Goal: Information Seeking & Learning: Understand process/instructions

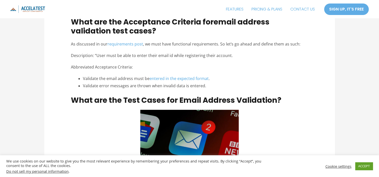
scroll to position [401, 0]
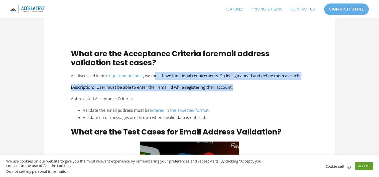
drag, startPoint x: 155, startPoint y: 73, endPoint x: 287, endPoint y: 85, distance: 132.7
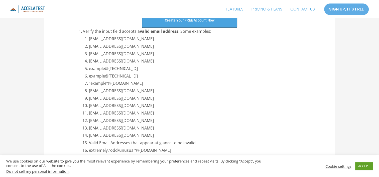
scroll to position [626, 0]
drag, startPoint x: 86, startPoint y: 39, endPoint x: 127, endPoint y: 38, distance: 41.3
click at [127, 38] on li "[EMAIL_ADDRESS][DOMAIN_NAME]" at bounding box center [198, 39] width 219 height 8
drag, startPoint x: 96, startPoint y: 43, endPoint x: 168, endPoint y: 43, distance: 71.8
click at [168, 43] on li "[EMAIL_ADDRESS][DOMAIN_NAME]" at bounding box center [198, 46] width 219 height 8
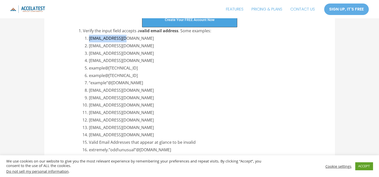
drag, startPoint x: 168, startPoint y: 43, endPoint x: 171, endPoint y: 46, distance: 4.2
click at [171, 46] on li "[EMAIL_ADDRESS][DOMAIN_NAME]" at bounding box center [198, 46] width 219 height 8
drag, startPoint x: 170, startPoint y: 46, endPoint x: 162, endPoint y: 45, distance: 8.3
click at [162, 45] on li "[EMAIL_ADDRESS][DOMAIN_NAME]" at bounding box center [198, 46] width 219 height 8
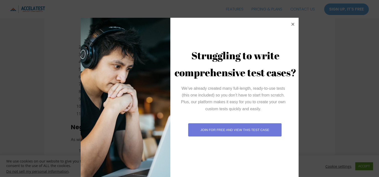
scroll to position [18, 0]
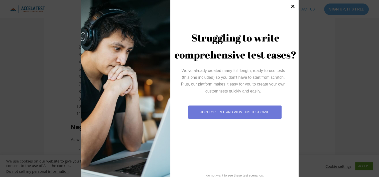
click at [289, 7] on icon at bounding box center [292, 6] width 7 height 7
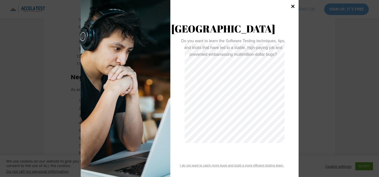
click at [291, 5] on icon at bounding box center [292, 6] width 7 height 7
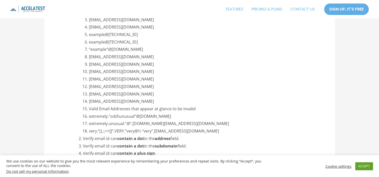
scroll to position [651, 0]
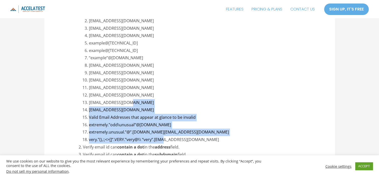
drag, startPoint x: 129, startPoint y: 100, endPoint x: 164, endPoint y: 138, distance: 51.7
click at [164, 138] on ol "[EMAIL_ADDRESS][DOMAIN_NAME] [DOMAIN_NAME][EMAIL_ADDRESS][DOMAIN_NAME] [EMAIL_A…" at bounding box center [198, 77] width 219 height 134
drag, startPoint x: 164, startPoint y: 138, endPoint x: 212, endPoint y: 104, distance: 58.7
click at [212, 104] on li "[EMAIL_ADDRESS][DOMAIN_NAME]" at bounding box center [198, 103] width 219 height 8
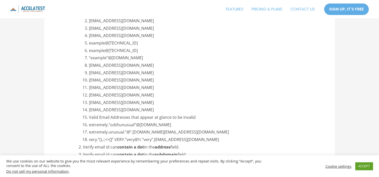
click at [148, 38] on li "[EMAIL_ADDRESS][DOMAIN_NAME]" at bounding box center [198, 36] width 219 height 8
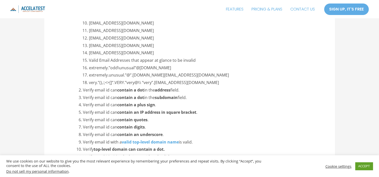
scroll to position [801, 0]
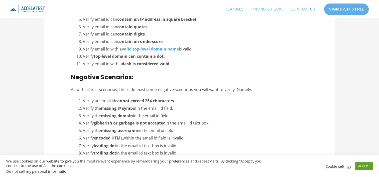
drag, startPoint x: 83, startPoint y: 110, endPoint x: 180, endPoint y: 109, distance: 97.1
click at [180, 109] on li "Verify the missing @ symbol in the email id field." at bounding box center [195, 109] width 225 height 8
drag, startPoint x: 85, startPoint y: 114, endPoint x: 188, endPoint y: 114, distance: 102.6
click at [188, 114] on li "Verify the missing domain in the email id field." at bounding box center [195, 116] width 225 height 8
drag, startPoint x: 96, startPoint y: 123, endPoint x: 231, endPoint y: 126, distance: 134.7
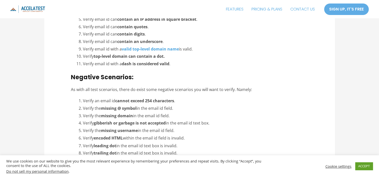
click at [231, 126] on li "Verify gibberish or garbage is not accepted in the email id text box." at bounding box center [195, 124] width 225 height 8
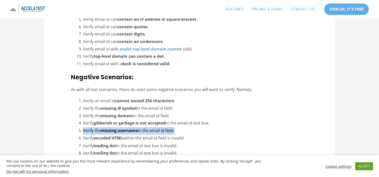
drag, startPoint x: 188, startPoint y: 131, endPoint x: 73, endPoint y: 134, distance: 115.2
click at [73, 134] on div "LinkedIn Tweet Email Table of Contents show 1 Watch the Complete Guide Video fo…" at bounding box center [189, 42] width 237 height 1296
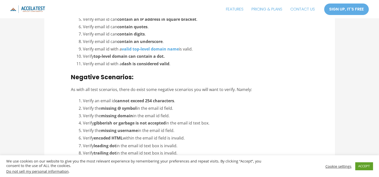
drag, startPoint x: 73, startPoint y: 134, endPoint x: 123, endPoint y: 140, distance: 50.6
click at [124, 139] on li "Verify encoded HTML within the email id field is invalid." at bounding box center [195, 139] width 225 height 8
drag, startPoint x: 113, startPoint y: 139, endPoint x: 149, endPoint y: 133, distance: 36.3
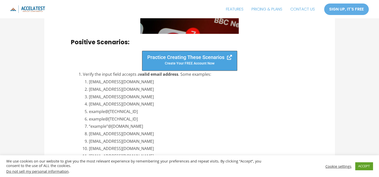
scroll to position [601, 0]
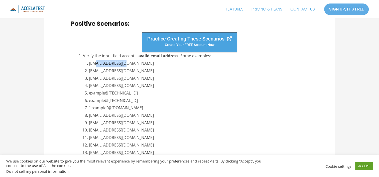
drag, startPoint x: 96, startPoint y: 61, endPoint x: 149, endPoint y: 62, distance: 52.6
click at [149, 62] on li "[EMAIL_ADDRESS][DOMAIN_NAME]" at bounding box center [198, 64] width 219 height 8
drag, startPoint x: 149, startPoint y: 62, endPoint x: 126, endPoint y: 80, distance: 28.9
click at [154, 80] on li "[EMAIL_ADDRESS][DOMAIN_NAME]" at bounding box center [198, 79] width 219 height 8
drag, startPoint x: 88, startPoint y: 71, endPoint x: 173, endPoint y: 75, distance: 85.5
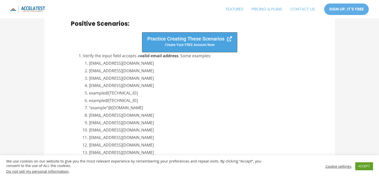
click at [173, 75] on ol "[EMAIL_ADDRESS][DOMAIN_NAME] [DOMAIN_NAME][EMAIL_ADDRESS][DOMAIN_NAME] [EMAIL_A…" at bounding box center [198, 127] width 219 height 134
drag, startPoint x: 173, startPoint y: 75, endPoint x: 125, endPoint y: 92, distance: 51.4
click at [125, 92] on li "example@[TECHNICAL_ID]" at bounding box center [198, 94] width 219 height 8
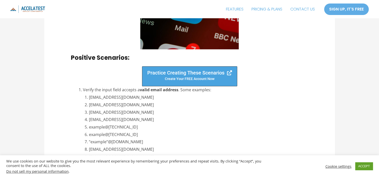
scroll to position [576, 0]
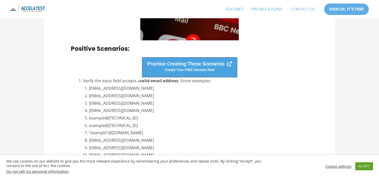
drag, startPoint x: 89, startPoint y: 94, endPoint x: 175, endPoint y: 93, distance: 85.9
click at [175, 93] on li "[EMAIL_ADDRESS][DOMAIN_NAME]" at bounding box center [198, 96] width 219 height 8
copy li "[EMAIL_ADDRESS][DOMAIN_NAME]"
drag, startPoint x: 89, startPoint y: 103, endPoint x: 156, endPoint y: 102, distance: 67.8
click at [156, 102] on li "[EMAIL_ADDRESS][DOMAIN_NAME]" at bounding box center [198, 104] width 219 height 8
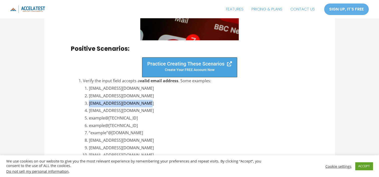
copy li "[EMAIL_ADDRESS][DOMAIN_NAME]"
drag, startPoint x: 88, startPoint y: 111, endPoint x: 170, endPoint y: 110, distance: 82.6
click at [170, 110] on li "[EMAIL_ADDRESS][DOMAIN_NAME]" at bounding box center [198, 111] width 219 height 8
copy li "[EMAIL_ADDRESS][DOMAIN_NAME]"
drag, startPoint x: 89, startPoint y: 118, endPoint x: 150, endPoint y: 120, distance: 60.6
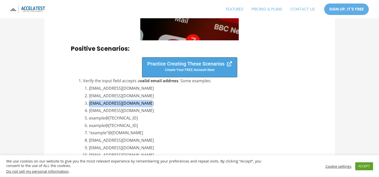
click at [150, 120] on li "example@[TECHNICAL_ID]" at bounding box center [198, 119] width 219 height 8
copy li "example@[TECHNICAL_ID]"
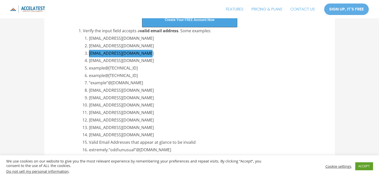
scroll to position [651, 0]
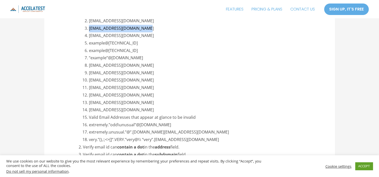
drag, startPoint x: 112, startPoint y: 109, endPoint x: 186, endPoint y: 109, distance: 74.6
click at [186, 109] on li "[EMAIL_ADDRESS][DOMAIN_NAME]" at bounding box center [198, 110] width 219 height 8
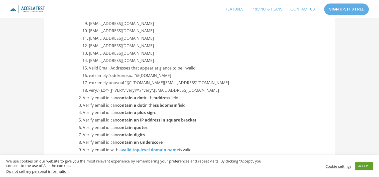
scroll to position [701, 0]
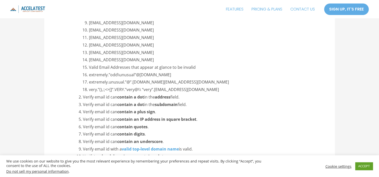
click at [130, 86] on li "very.”(),:;<>[]”.VERY.”very@\\ “very”.[EMAIL_ADDRESS][DOMAIN_NAME]" at bounding box center [198, 90] width 219 height 8
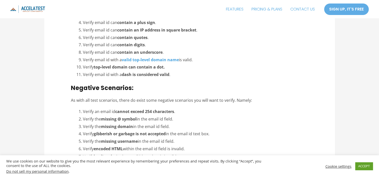
scroll to position [801, 0]
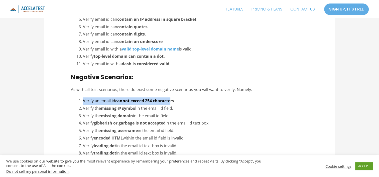
drag, startPoint x: 84, startPoint y: 100, endPoint x: 173, endPoint y: 93, distance: 89.4
click at [173, 93] on div "LinkedIn Tweet Email Table of Contents show 1 Watch the Complete Guide Video fo…" at bounding box center [189, 42] width 237 height 1296
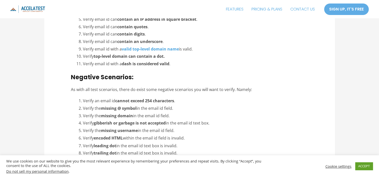
drag, startPoint x: 173, startPoint y: 93, endPoint x: 175, endPoint y: 97, distance: 4.3
click at [177, 94] on div "LinkedIn Tweet Email Table of Contents show 1 Watch the Complete Guide Video fo…" at bounding box center [189, 42] width 237 height 1296
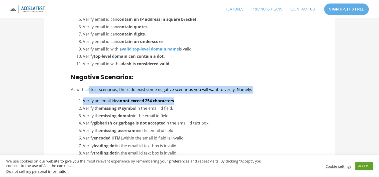
drag, startPoint x: 175, startPoint y: 100, endPoint x: 89, endPoint y: 89, distance: 86.8
click at [89, 89] on div "LinkedIn Tweet Email Table of Contents show 1 Watch the Complete Guide Video fo…" at bounding box center [189, 42] width 237 height 1296
drag, startPoint x: 89, startPoint y: 89, endPoint x: 113, endPoint y: 102, distance: 27.4
click at [118, 104] on li "Verify an email id cannot exceed 254 characters ." at bounding box center [195, 101] width 225 height 8
drag, startPoint x: 71, startPoint y: 89, endPoint x: 206, endPoint y: 95, distance: 135.8
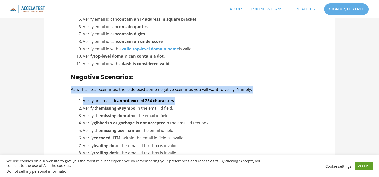
click at [206, 95] on div "LinkedIn Tweet Email Table of Contents show 1 Watch the Complete Guide Video fo…" at bounding box center [189, 42] width 237 height 1296
click at [132, 90] on p "As with all test scenarios, there do exist some negative scenarios you will wan…" at bounding box center [189, 90] width 237 height 8
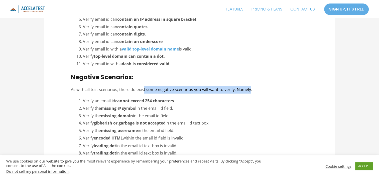
drag, startPoint x: 167, startPoint y: 89, endPoint x: 249, endPoint y: 88, distance: 82.1
click at [249, 88] on p "As with all test scenarios, there do exist some negative scenarios you will wan…" at bounding box center [189, 90] width 237 height 8
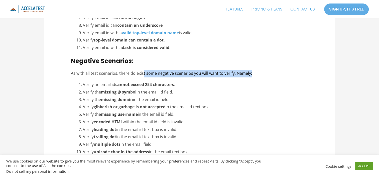
scroll to position [826, 0]
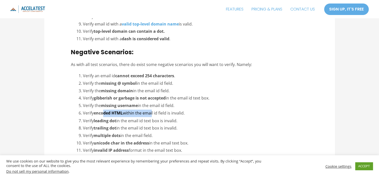
drag, startPoint x: 103, startPoint y: 111, endPoint x: 152, endPoint y: 111, distance: 49.3
click at [152, 111] on li "Verify encoded HTML within the email id field is invalid." at bounding box center [195, 114] width 225 height 8
drag, startPoint x: 89, startPoint y: 120, endPoint x: 180, endPoint y: 120, distance: 91.4
click at [180, 120] on li "Verify leading dot in the email id text box is invalid." at bounding box center [195, 121] width 225 height 8
drag, startPoint x: 180, startPoint y: 120, endPoint x: 83, endPoint y: 130, distance: 98.1
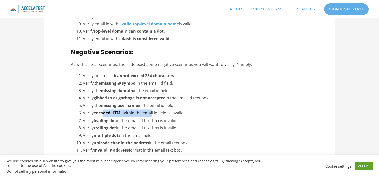
click at [83, 130] on li "Verify trailing dot in the email id text box is invalid." at bounding box center [195, 128] width 225 height 8
drag, startPoint x: 153, startPoint y: 139, endPoint x: 84, endPoint y: 131, distance: 70.0
click at [84, 132] on li "Verify multiple dots in the email field." at bounding box center [195, 136] width 225 height 8
click at [189, 115] on li "Verify encoded HTML within the email id field is invalid." at bounding box center [195, 114] width 225 height 8
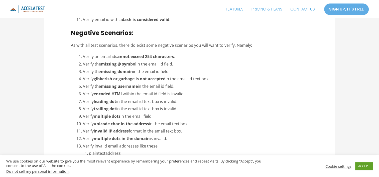
scroll to position [876, 0]
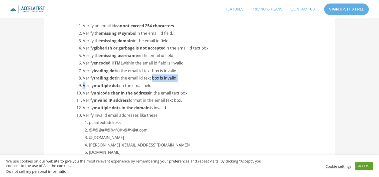
drag, startPoint x: 84, startPoint y: 84, endPoint x: 153, endPoint y: 80, distance: 68.7
click at [153, 80] on ol "Verify an email id cannot exceed 254 characters . Verify the missing @ symbol i…" at bounding box center [195, 144] width 225 height 245
drag, startPoint x: 96, startPoint y: 92, endPoint x: 144, endPoint y: 88, distance: 48.2
click at [144, 88] on ol "Verify an email id cannot exceed 254 characters . Verify the missing @ symbol i…" at bounding box center [195, 144] width 225 height 245
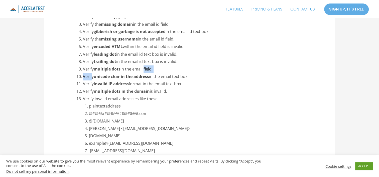
scroll to position [901, 0]
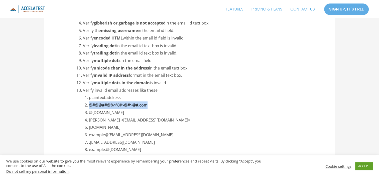
drag, startPoint x: 89, startPoint y: 106, endPoint x: 153, endPoint y: 105, distance: 64.6
click at [153, 105] on li "@#@@##@%^%#$@#$@#.com" at bounding box center [198, 105] width 219 height 8
copy li "@#@@##@%^%#$@#$@#.com"
drag, startPoint x: 95, startPoint y: 112, endPoint x: 123, endPoint y: 112, distance: 27.5
click at [123, 112] on li "@[DOMAIN_NAME]" at bounding box center [198, 113] width 219 height 8
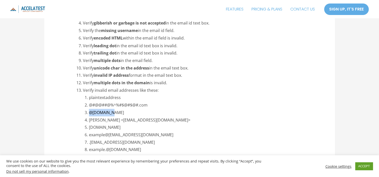
copy li "@[DOMAIN_NAME]"
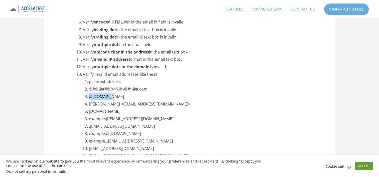
scroll to position [926, 0]
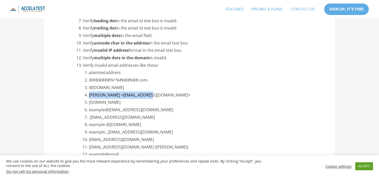
drag, startPoint x: 89, startPoint y: 93, endPoint x: 160, endPoint y: 93, distance: 70.3
click at [160, 93] on li "[PERSON_NAME] <[EMAIL_ADDRESS][DOMAIN_NAME]>" at bounding box center [198, 95] width 219 height 8
click at [117, 102] on li "[DOMAIN_NAME]" at bounding box center [198, 103] width 219 height 8
drag, startPoint x: 117, startPoint y: 102, endPoint x: 90, endPoint y: 92, distance: 28.3
click at [90, 92] on li "[PERSON_NAME] <[EMAIL_ADDRESS][DOMAIN_NAME]>" at bounding box center [198, 95] width 219 height 8
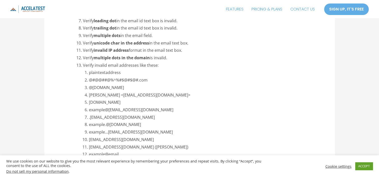
drag, startPoint x: 90, startPoint y: 92, endPoint x: 104, endPoint y: 101, distance: 16.6
click at [104, 101] on li "[DOMAIN_NAME]" at bounding box center [198, 103] width 219 height 8
drag, startPoint x: 104, startPoint y: 101, endPoint x: 152, endPoint y: 93, distance: 48.2
click at [152, 93] on li "[PERSON_NAME] <[EMAIL_ADDRESS][DOMAIN_NAME]>" at bounding box center [198, 95] width 219 height 8
copy li "[PERSON_NAME] <[EMAIL_ADDRESS][DOMAIN_NAME]>"
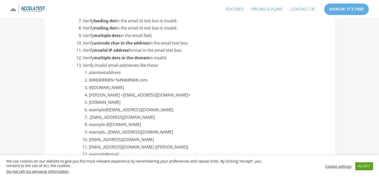
click at [98, 114] on li ".[EMAIL_ADDRESS][DOMAIN_NAME]" at bounding box center [198, 118] width 219 height 8
drag, startPoint x: 90, startPoint y: 102, endPoint x: 134, endPoint y: 102, distance: 44.3
click at [134, 102] on li "[DOMAIN_NAME]" at bounding box center [198, 103] width 219 height 8
drag, startPoint x: 134, startPoint y: 102, endPoint x: 137, endPoint y: 106, distance: 4.7
click at [137, 106] on li "example@[EMAIL_ADDRESS][DOMAIN_NAME]" at bounding box center [198, 110] width 219 height 8
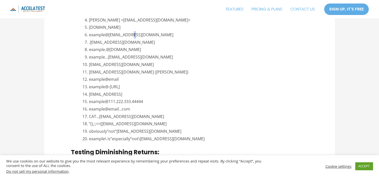
scroll to position [1001, 0]
drag, startPoint x: 89, startPoint y: 78, endPoint x: 124, endPoint y: 79, distance: 34.3
click at [124, 79] on li "example@email" at bounding box center [198, 80] width 219 height 8
drag, startPoint x: 124, startPoint y: 79, endPoint x: 135, endPoint y: 95, distance: 19.3
click at [139, 96] on li "[EMAIL_ADDRESS]" at bounding box center [198, 95] width 219 height 8
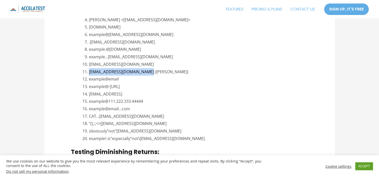
drag, startPoint x: 88, startPoint y: 71, endPoint x: 162, endPoint y: 74, distance: 73.9
click at [162, 74] on li "[EMAIL_ADDRESS][DOMAIN_NAME] ([PERSON_NAME])" at bounding box center [198, 72] width 219 height 8
drag, startPoint x: 162, startPoint y: 74, endPoint x: 110, endPoint y: 72, distance: 51.6
click at [142, 92] on li "[EMAIL_ADDRESS]" at bounding box center [198, 95] width 219 height 8
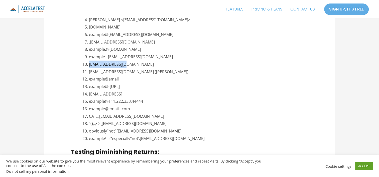
drag, startPoint x: 144, startPoint y: 65, endPoint x: 89, endPoint y: 61, distance: 55.9
click at [89, 61] on li "[EMAIL_ADDRESS][DOMAIN_NAME]" at bounding box center [198, 65] width 219 height 8
copy li "[EMAIL_ADDRESS][DOMAIN_NAME]"
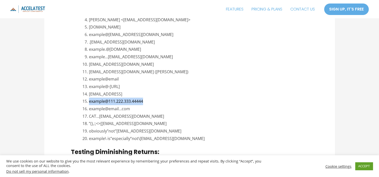
drag, startPoint x: 87, startPoint y: 102, endPoint x: 153, endPoint y: 103, distance: 66.3
click at [153, 103] on li "example@111.222.333.44444" at bounding box center [198, 102] width 219 height 8
click at [95, 129] on li "obviously”not”[EMAIL_ADDRESS][DOMAIN_NAME]" at bounding box center [198, 132] width 219 height 8
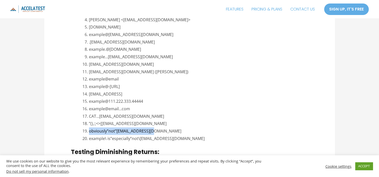
drag, startPoint x: 86, startPoint y: 130, endPoint x: 186, endPoint y: 131, distance: 100.4
click at [186, 131] on li "obviously”not”[EMAIL_ADDRESS][DOMAIN_NAME]" at bounding box center [198, 132] width 219 height 8
drag, startPoint x: 103, startPoint y: 137, endPoint x: 96, endPoint y: 139, distance: 6.9
click at [103, 137] on li "example\ is”especially”not\[EMAIL_ADDRESS][DOMAIN_NAME]" at bounding box center [198, 139] width 219 height 8
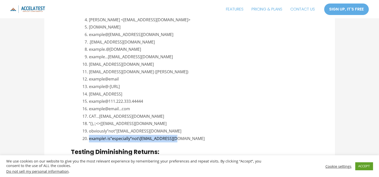
drag, startPoint x: 88, startPoint y: 137, endPoint x: 249, endPoint y: 137, distance: 161.0
click at [249, 137] on li "example\ is”especially”not\[EMAIL_ADDRESS][DOMAIN_NAME]" at bounding box center [198, 139] width 219 height 8
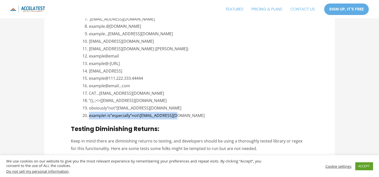
scroll to position [1051, 0]
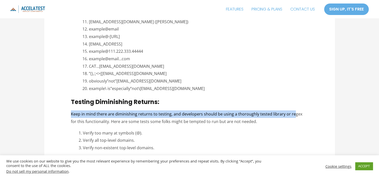
drag, startPoint x: 71, startPoint y: 115, endPoint x: 292, endPoint y: 114, distance: 221.5
click at [292, 114] on p "Keep in mind there are diminishing returns to testing, and developers should be…" at bounding box center [189, 118] width 237 height 15
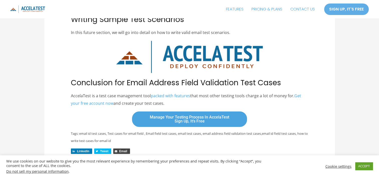
scroll to position [1227, 0]
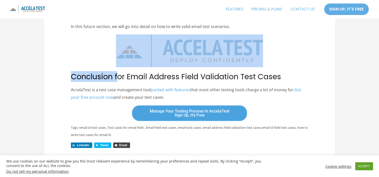
drag, startPoint x: 160, startPoint y: 69, endPoint x: 282, endPoint y: 67, distance: 122.7
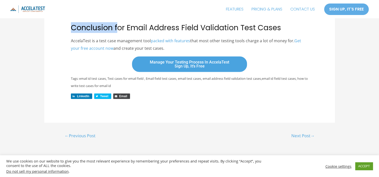
scroll to position [1277, 0]
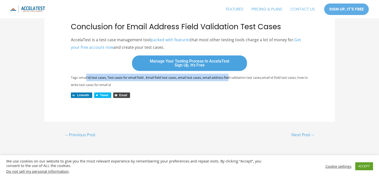
drag, startPoint x: 145, startPoint y: 78, endPoint x: 281, endPoint y: 78, distance: 136.2
click at [281, 78] on small "Tags: email id test cases, Test cases for email field , Email field test cases,…" at bounding box center [189, 81] width 237 height 12
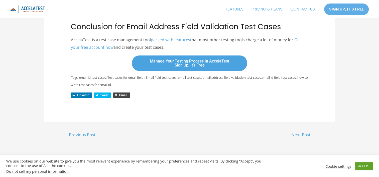
click at [82, 76] on small "Tags: email id test cases, Test cases for email field , Email field test cases,…" at bounding box center [189, 81] width 237 height 12
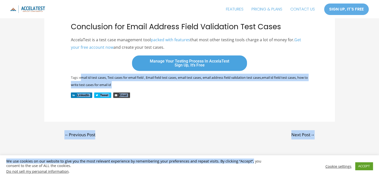
drag, startPoint x: 81, startPoint y: 79, endPoint x: 252, endPoint y: 161, distance: 190.2
click at [167, 98] on div "LinkedIn Tweet Email" at bounding box center [189, 97] width 237 height 8
